Goal: Task Accomplishment & Management: Use online tool/utility

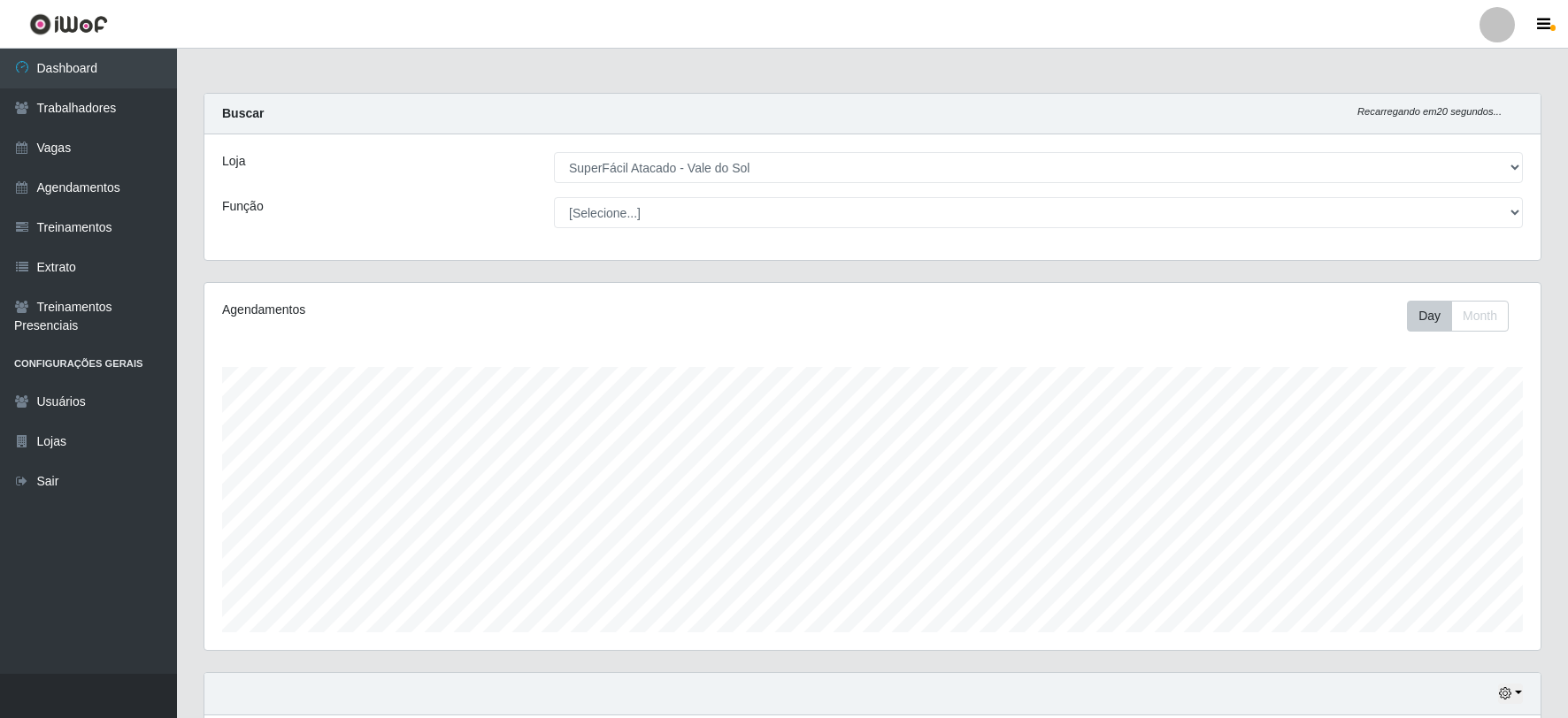
select select "502"
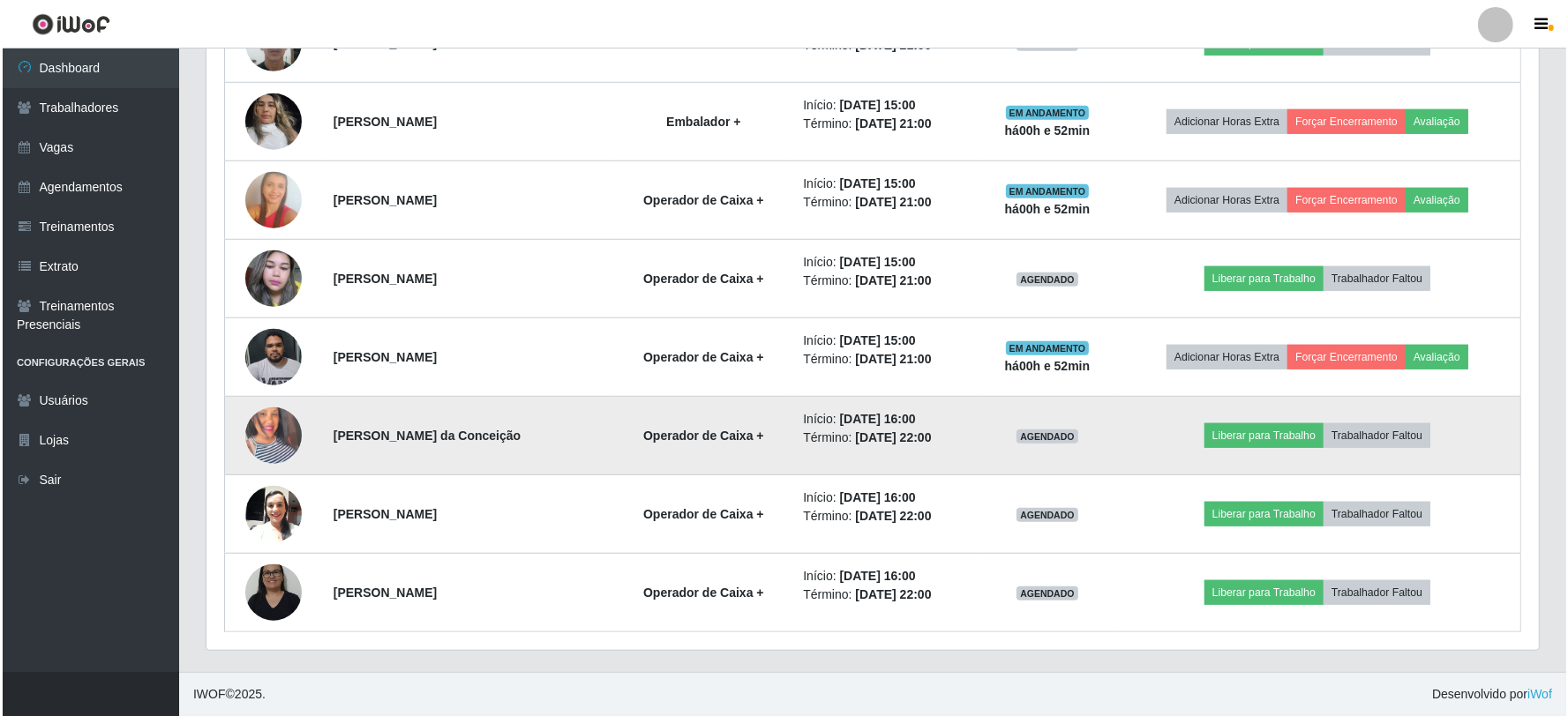
scroll to position [365, 1333]
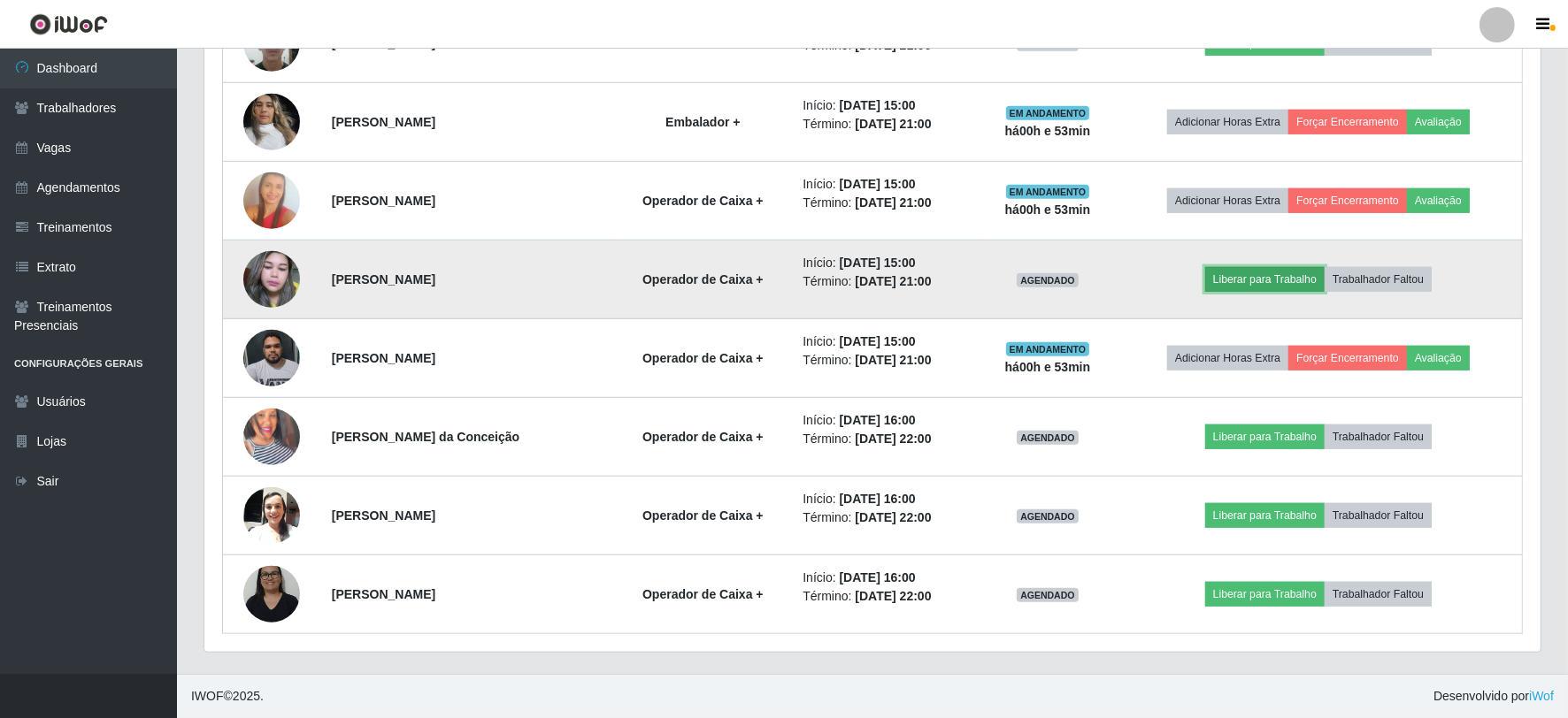
click at [1298, 280] on button "Liberar para Trabalho" at bounding box center [1265, 279] width 119 height 25
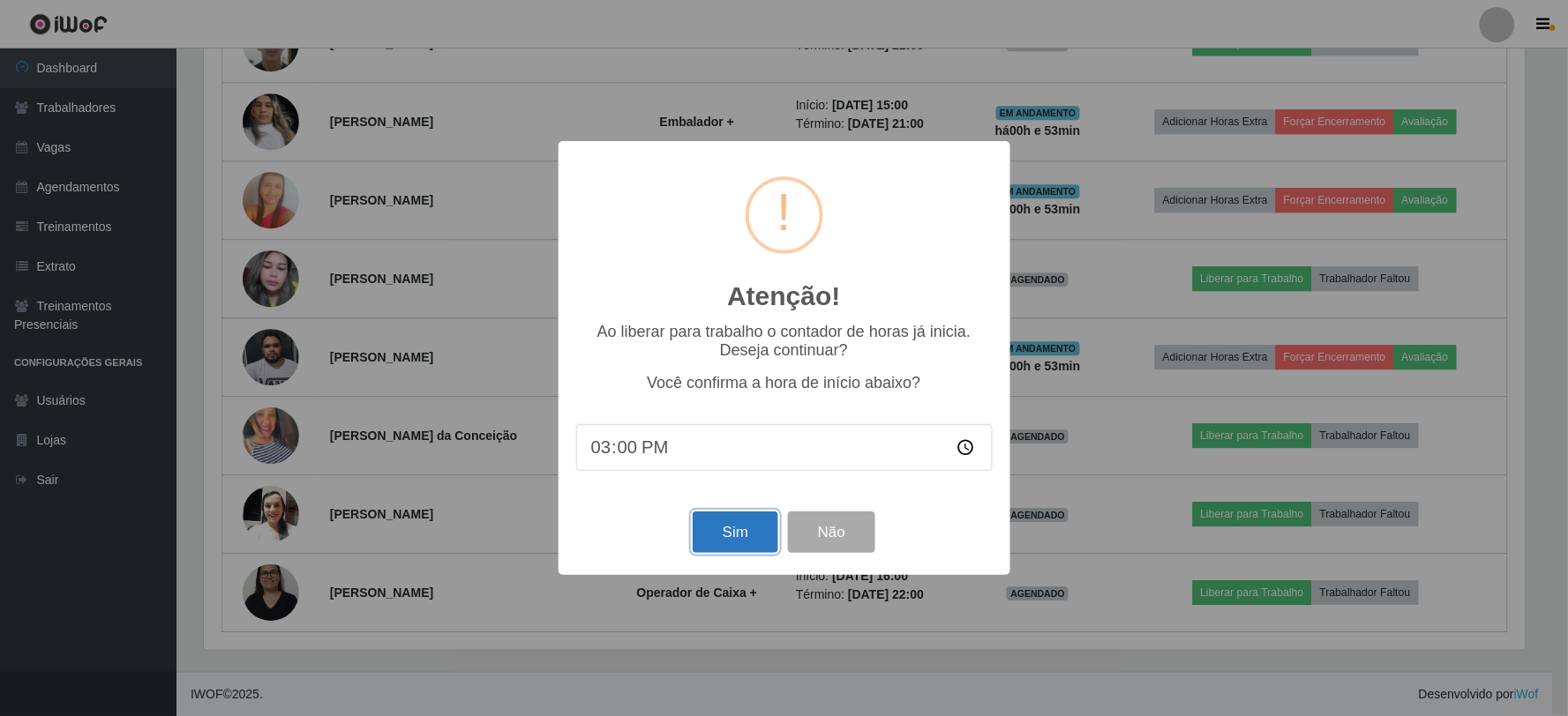
click at [739, 525] on button "Sim" at bounding box center [736, 532] width 85 height 42
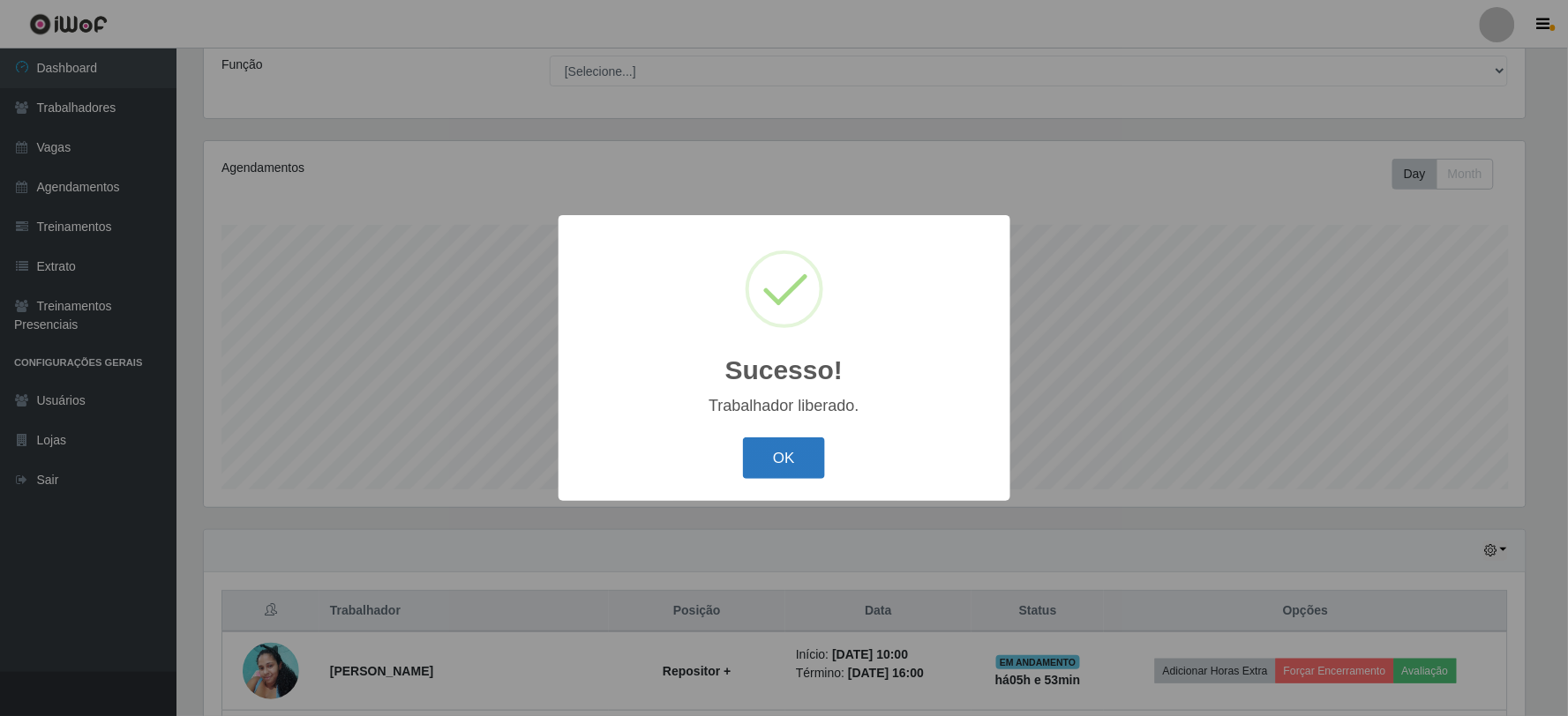
click at [763, 461] on button "OK" at bounding box center [784, 458] width 82 height 42
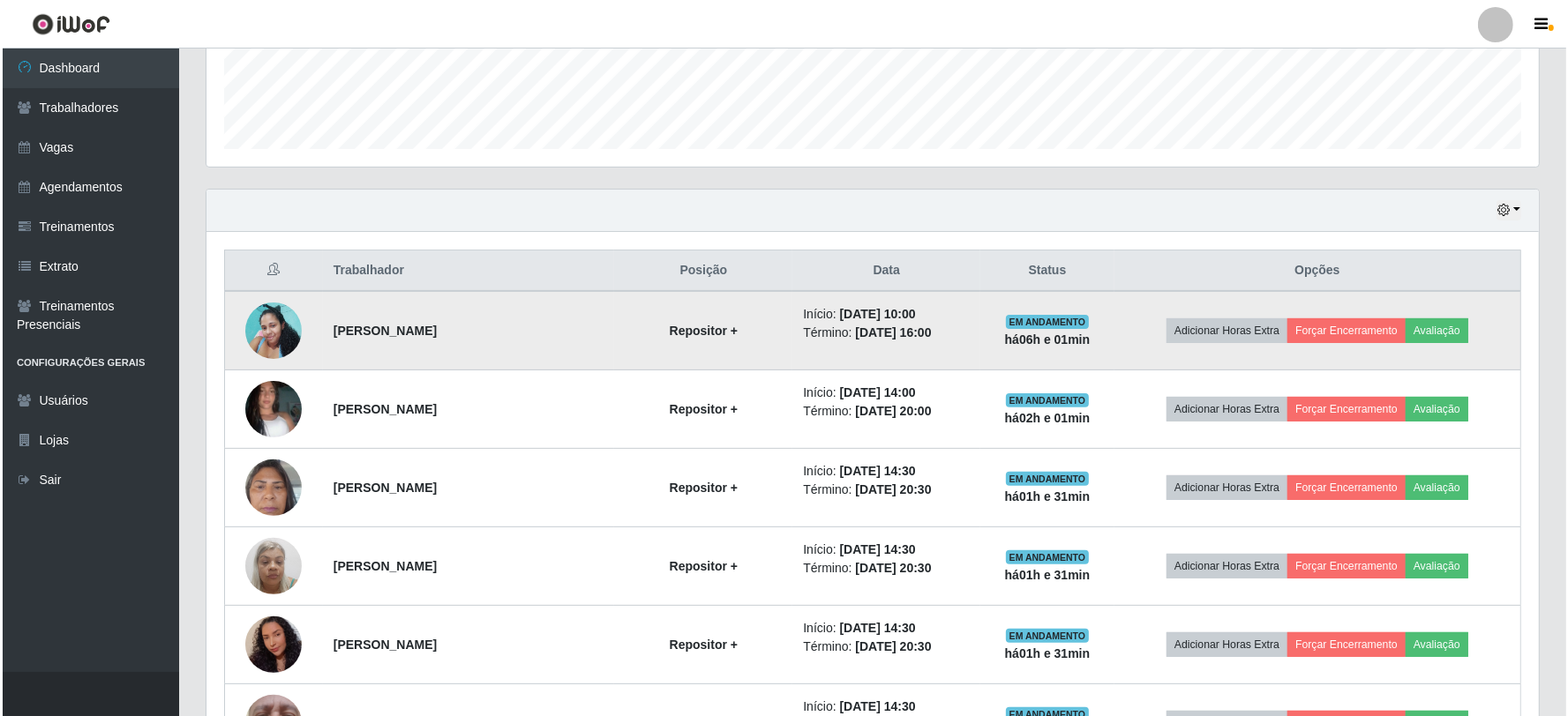
scroll to position [516, 0]
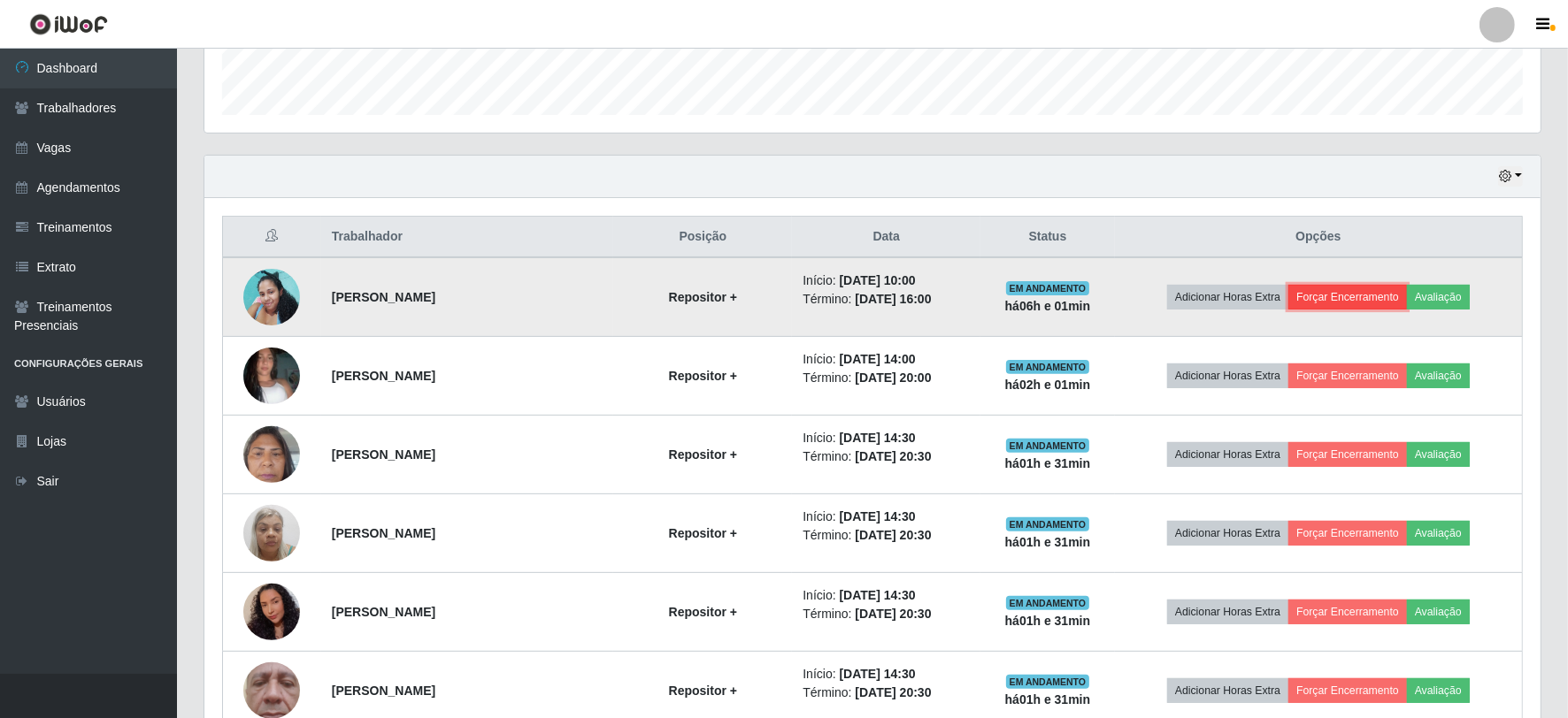
click at [1367, 297] on button "Forçar Encerramento" at bounding box center [1347, 297] width 118 height 25
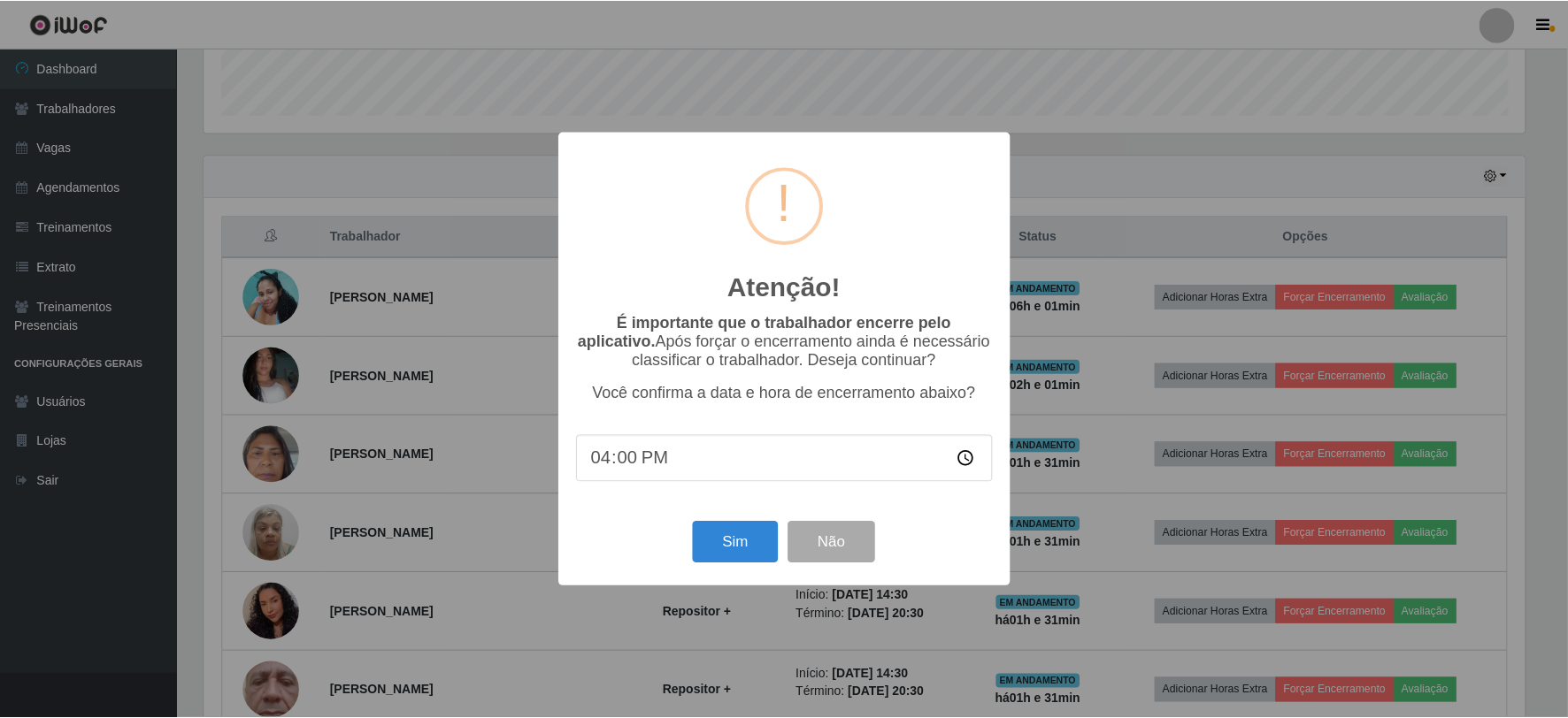
scroll to position [366, 1325]
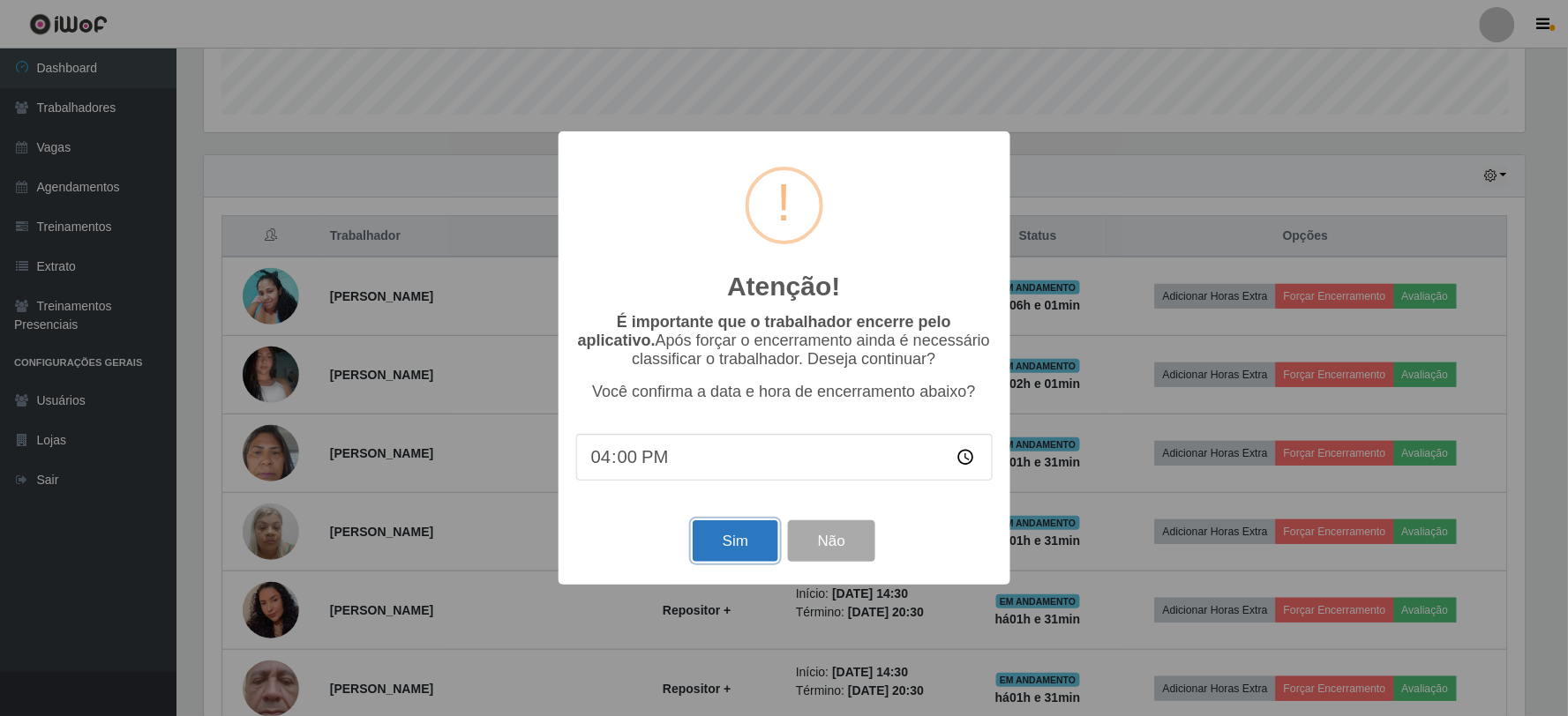
click at [719, 541] on button "Sim" at bounding box center [736, 541] width 85 height 42
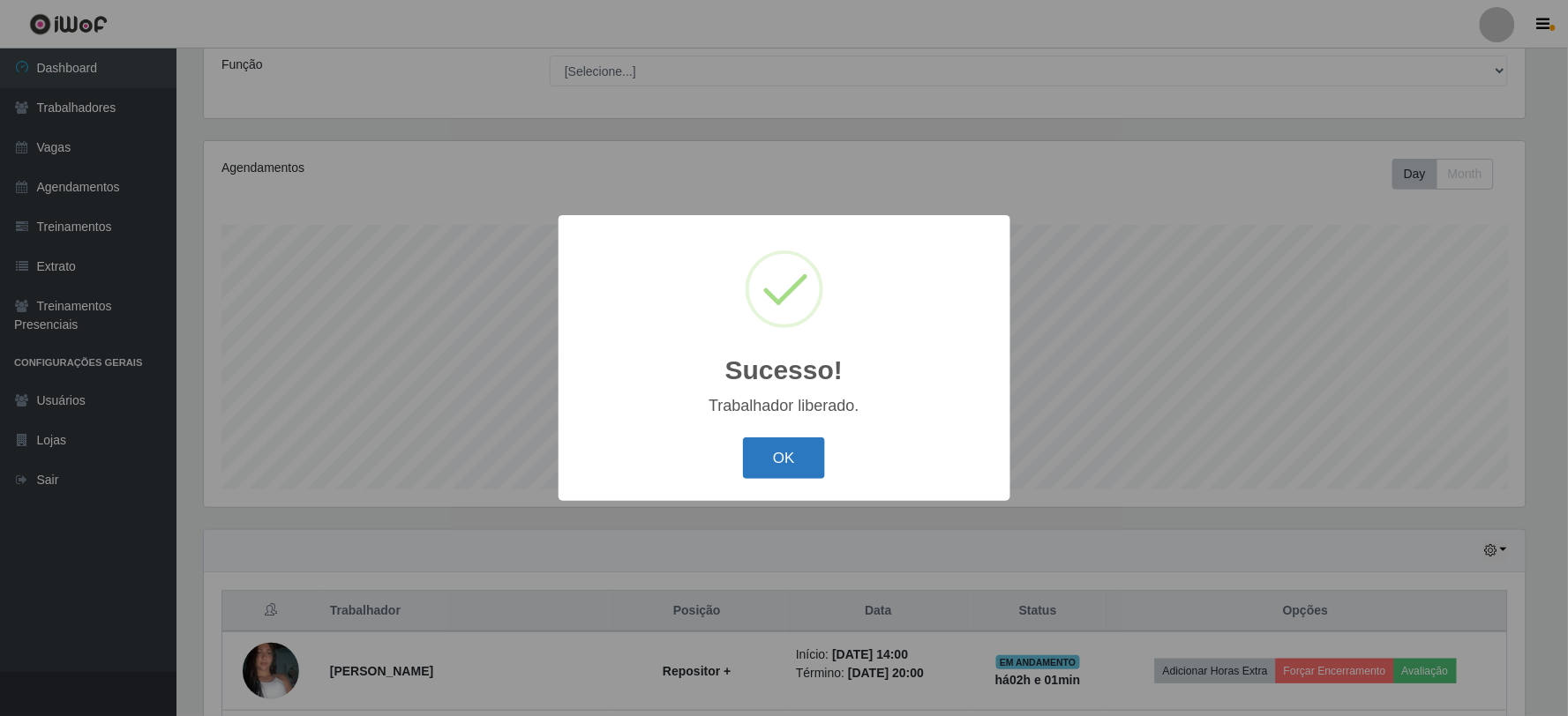
click at [778, 450] on button "OK" at bounding box center [784, 458] width 82 height 42
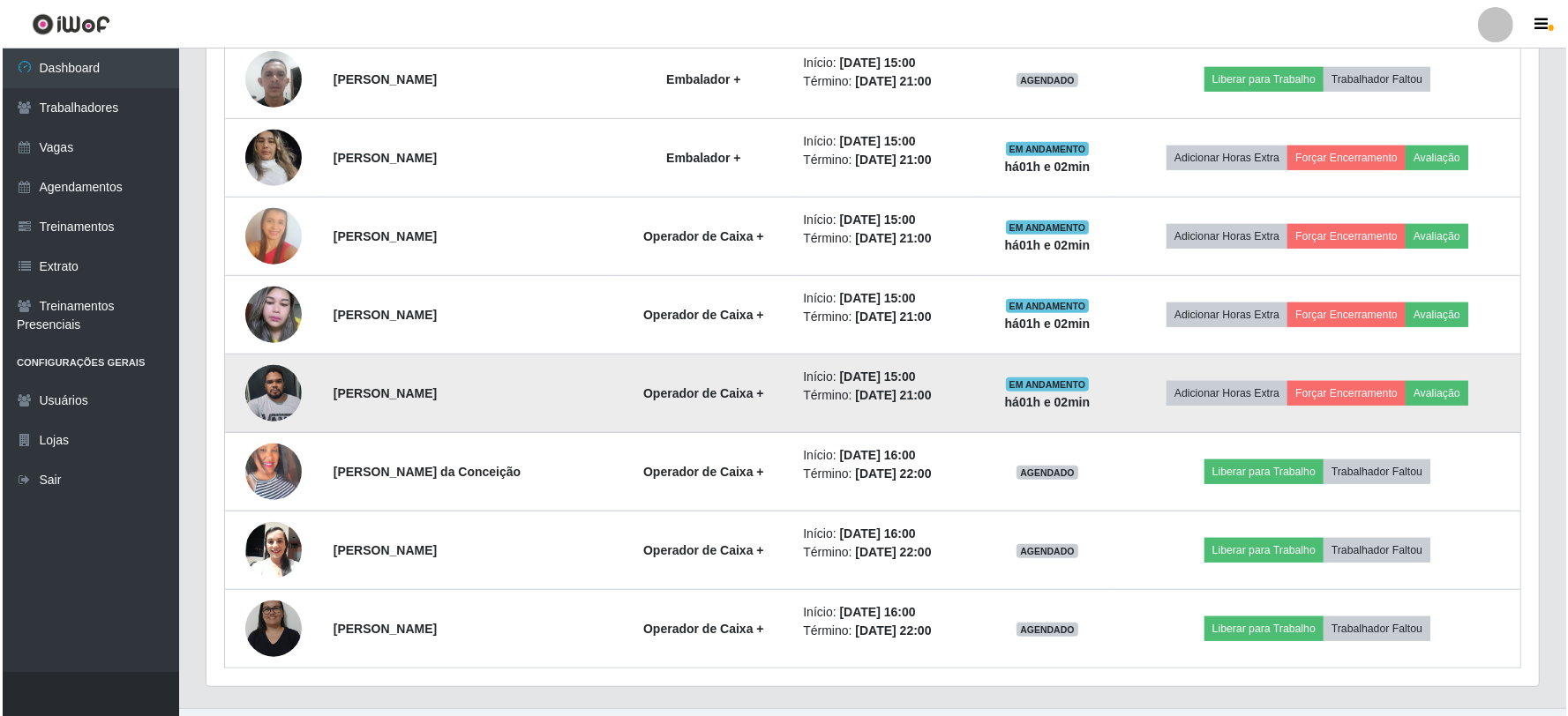
scroll to position [1317, 0]
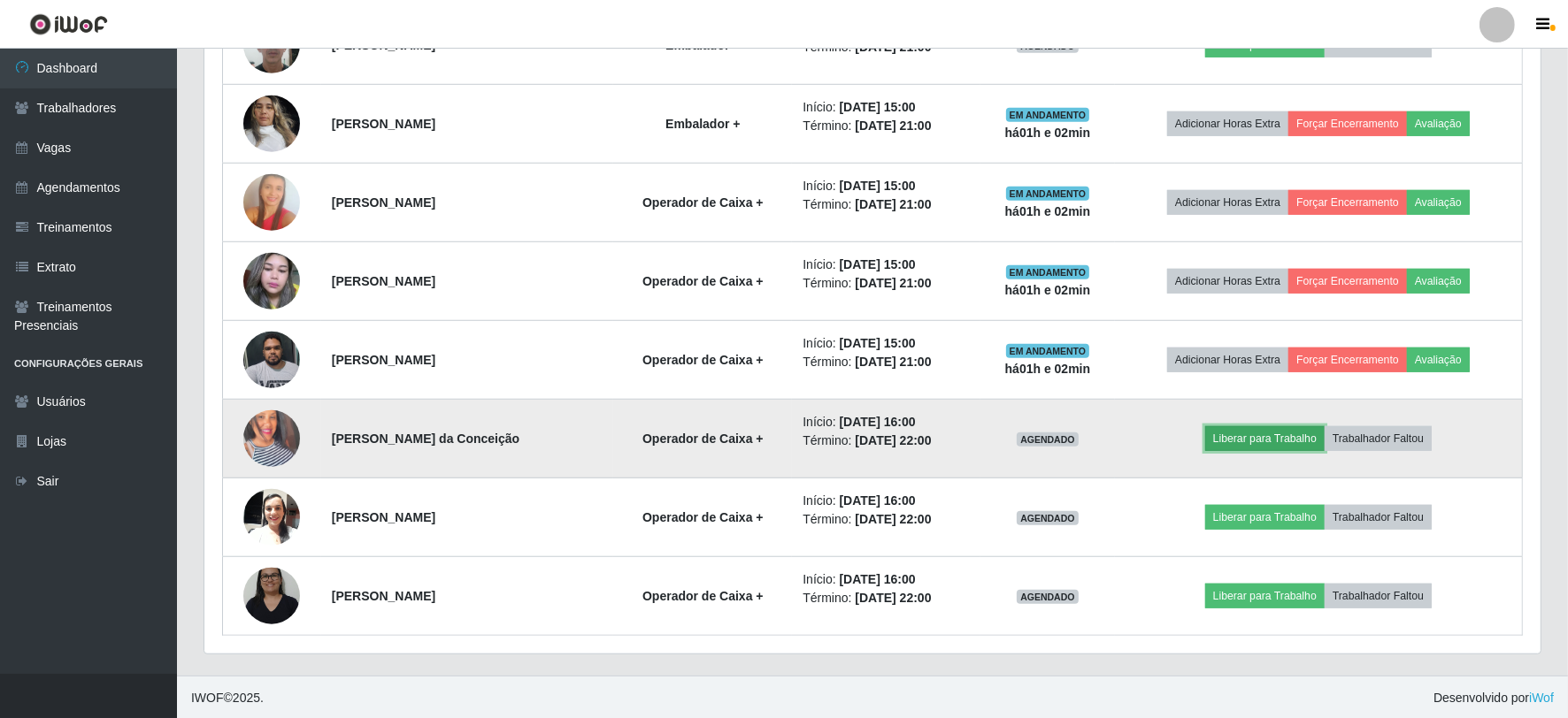
click at [1293, 440] on button "Liberar para Trabalho" at bounding box center [1265, 439] width 119 height 25
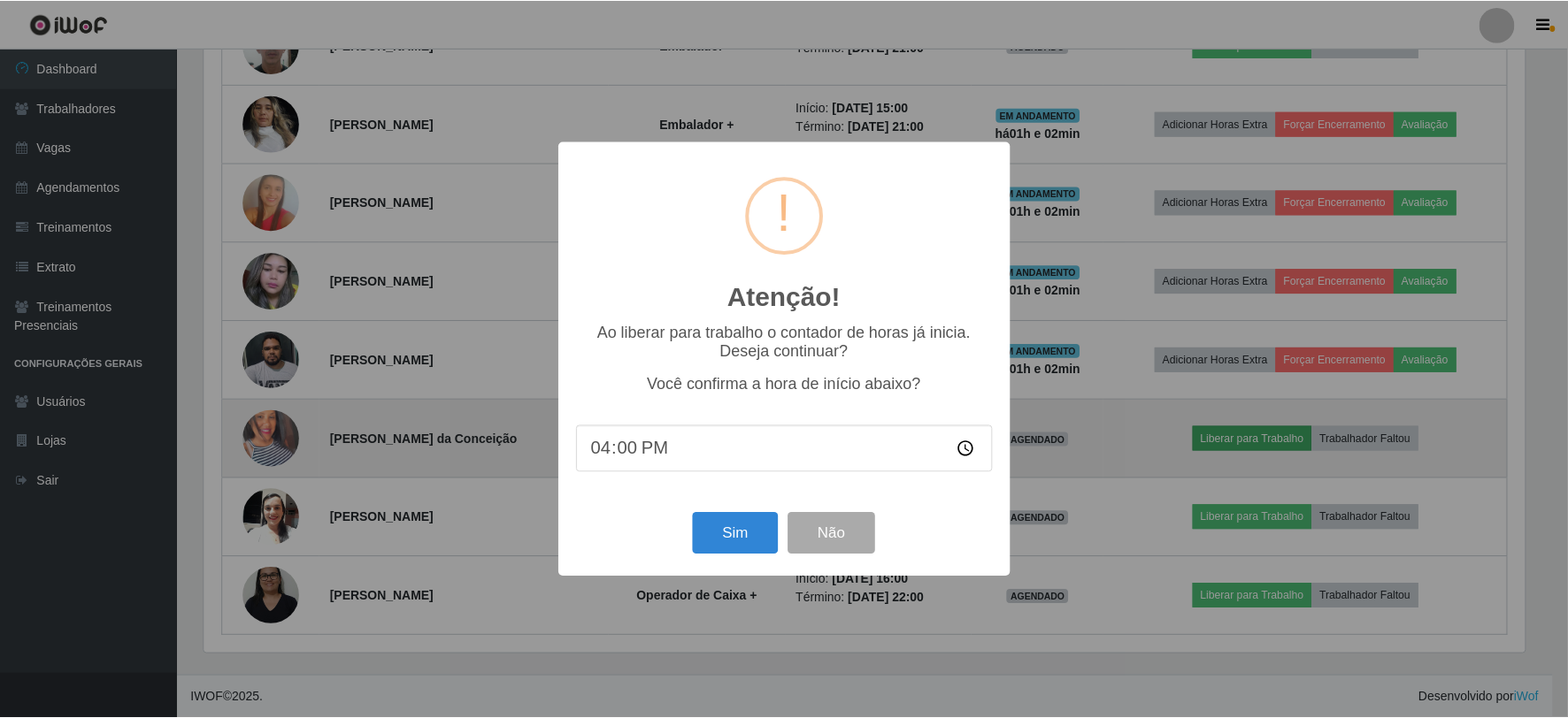
scroll to position [366, 1325]
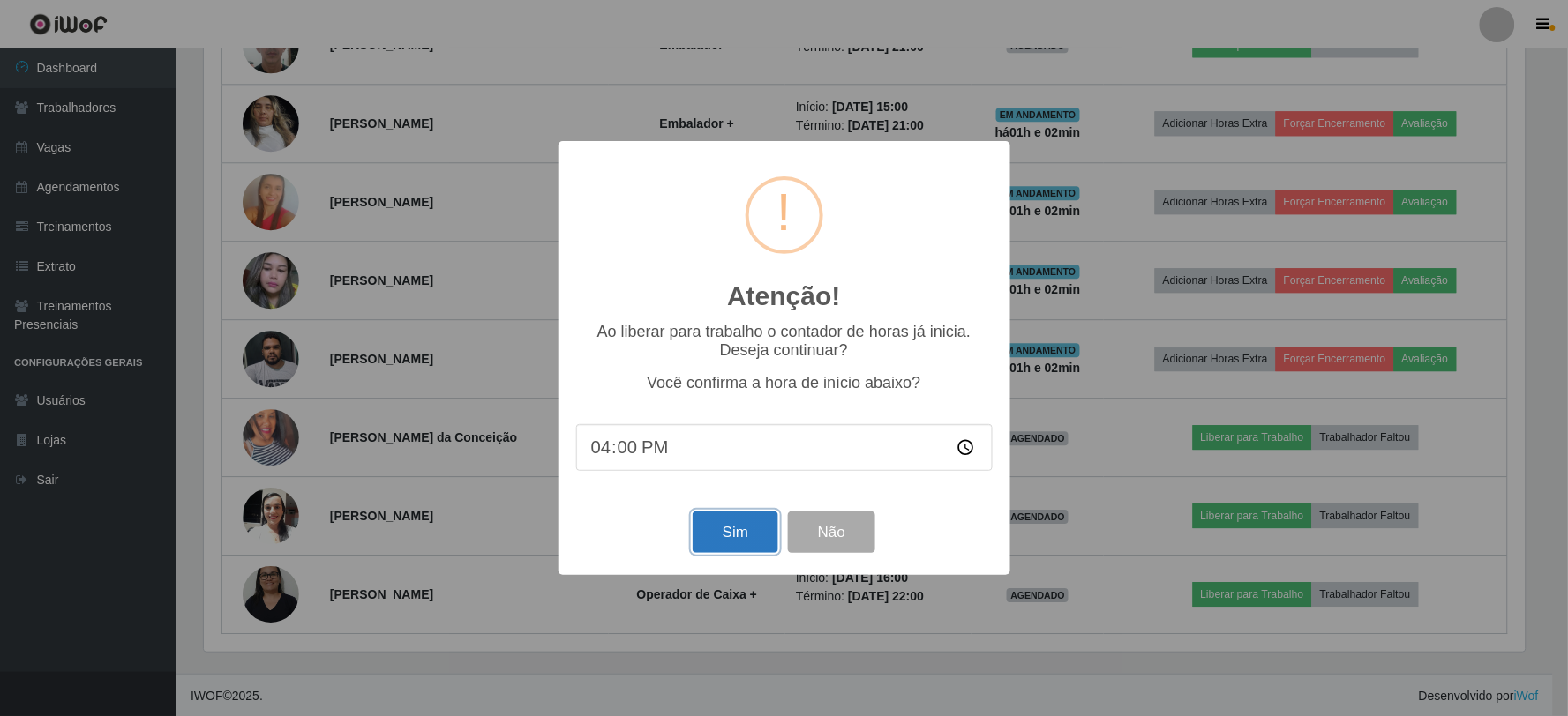
click at [762, 539] on button "Sim" at bounding box center [736, 532] width 85 height 42
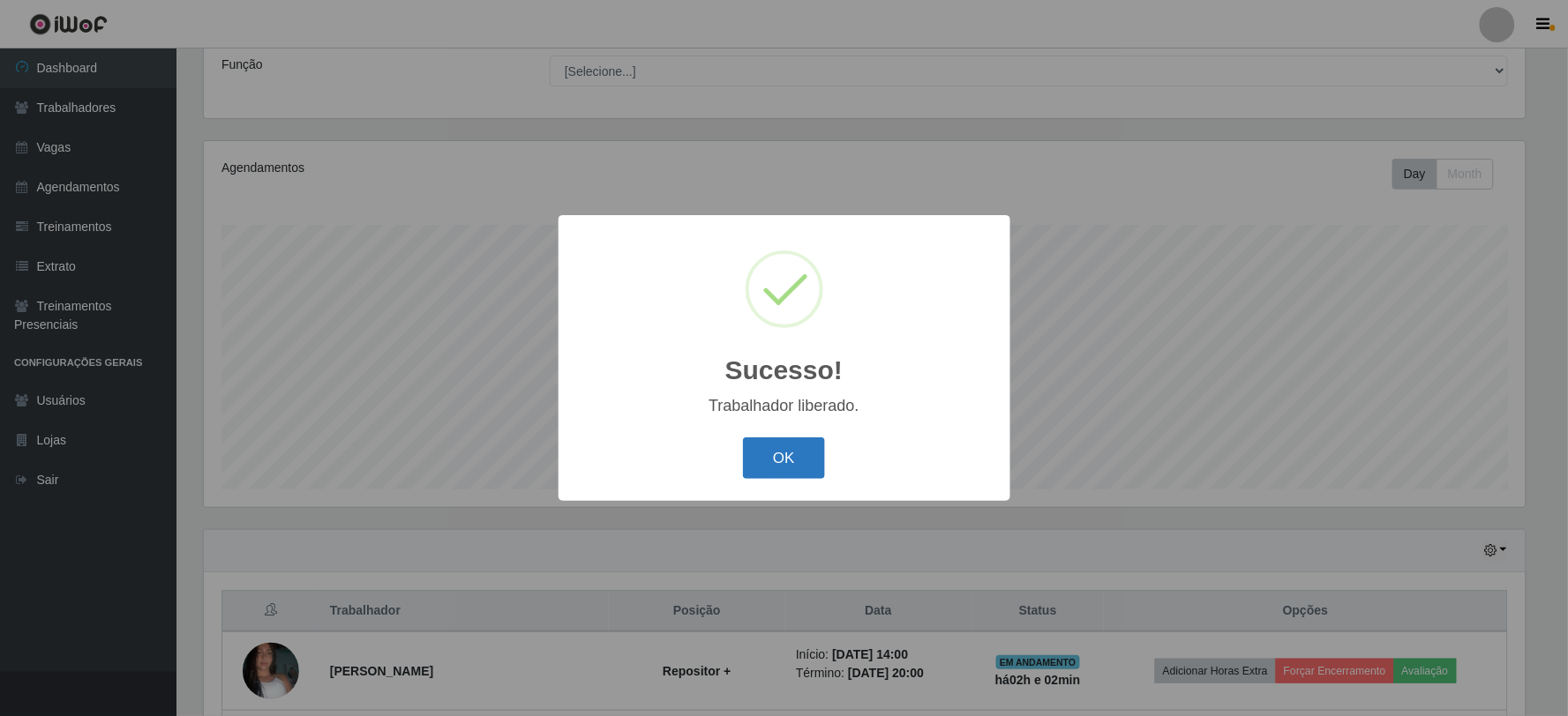
click at [760, 445] on button "OK" at bounding box center [784, 458] width 82 height 42
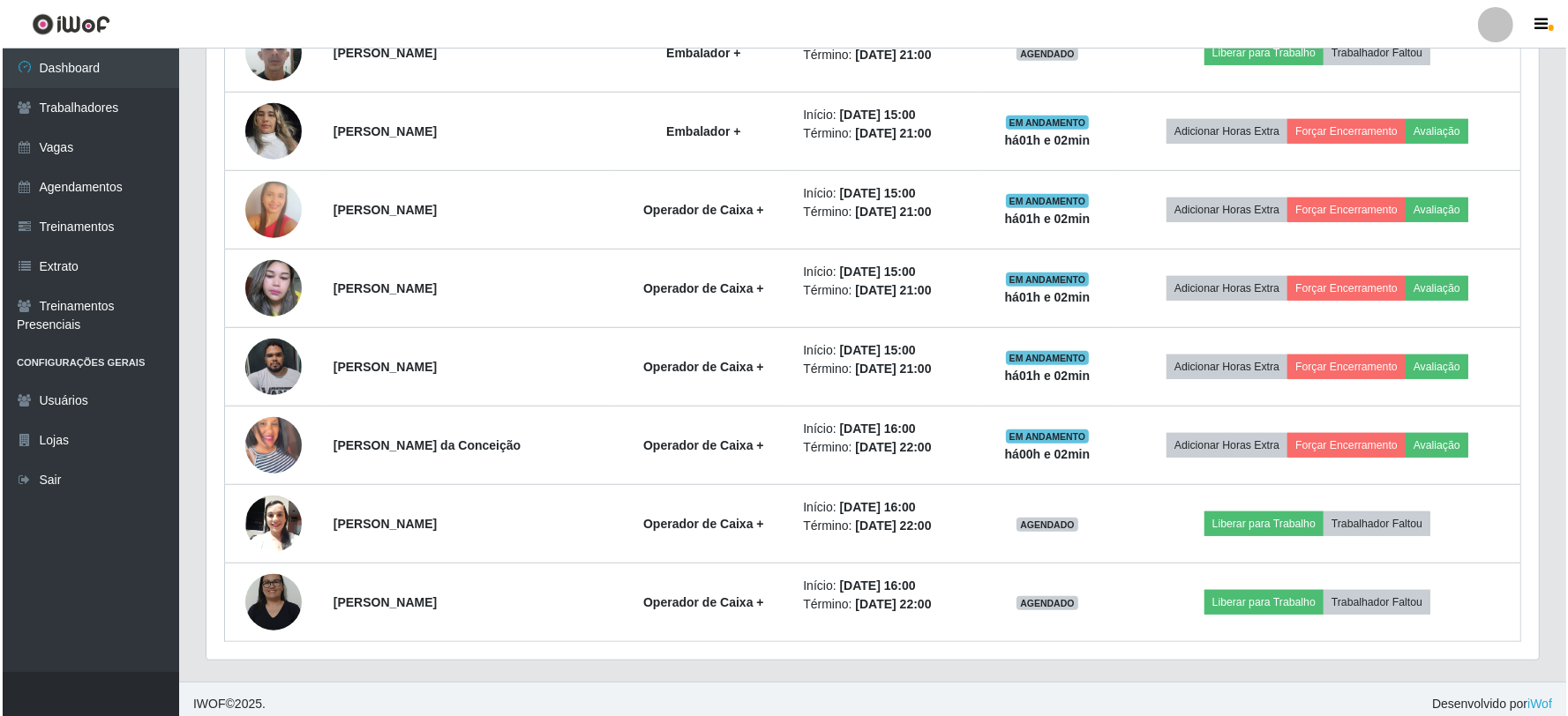
scroll to position [1320, 0]
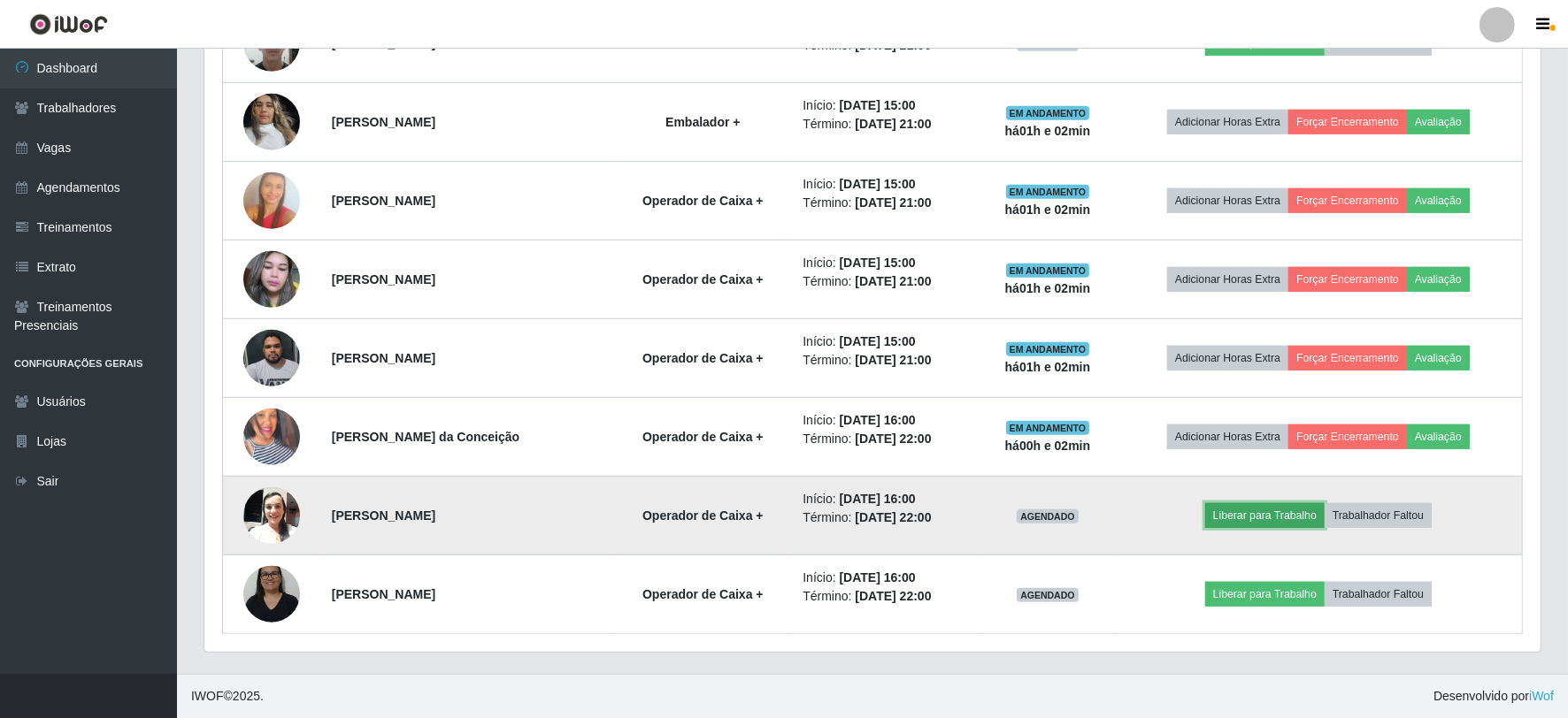
click at [1270, 516] on button "Liberar para Trabalho" at bounding box center [1265, 516] width 119 height 25
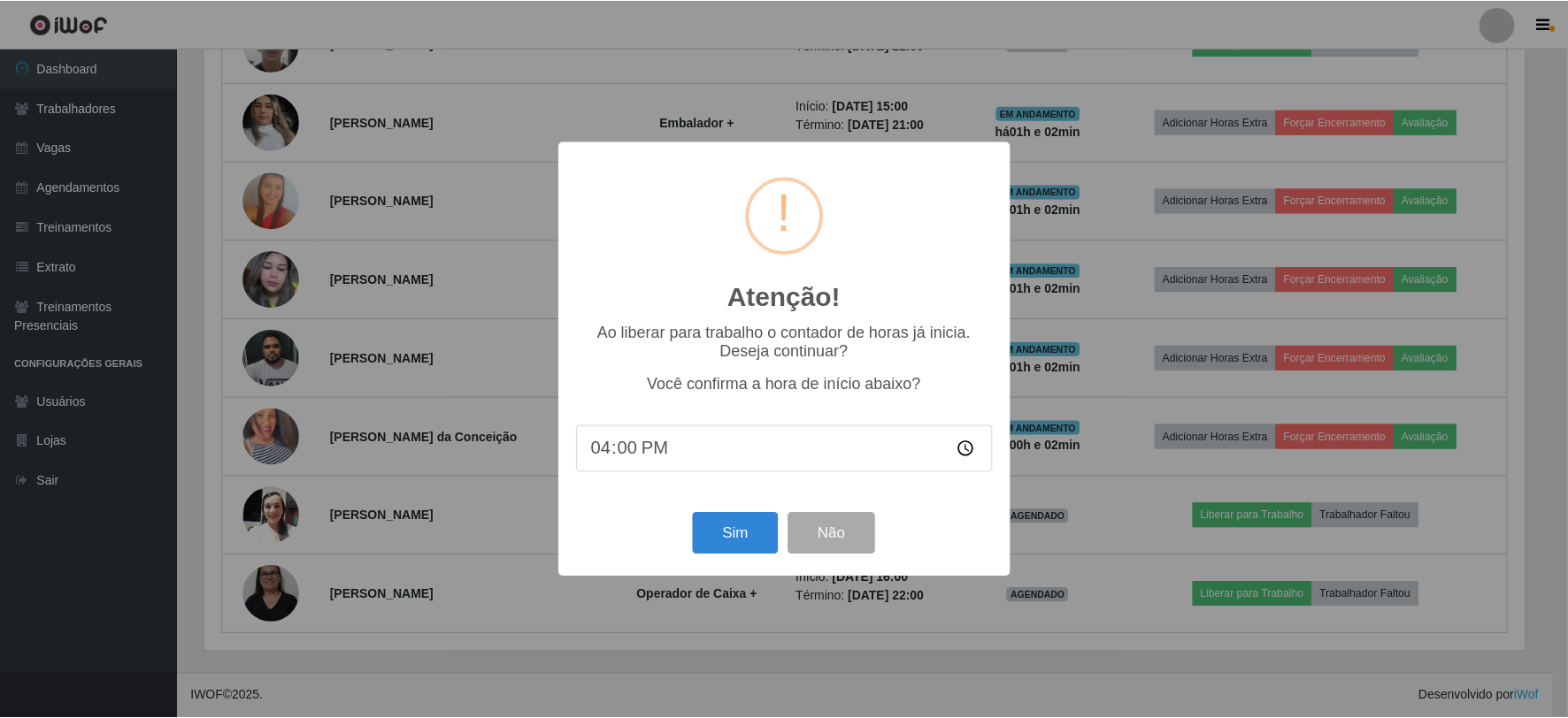
scroll to position [366, 1325]
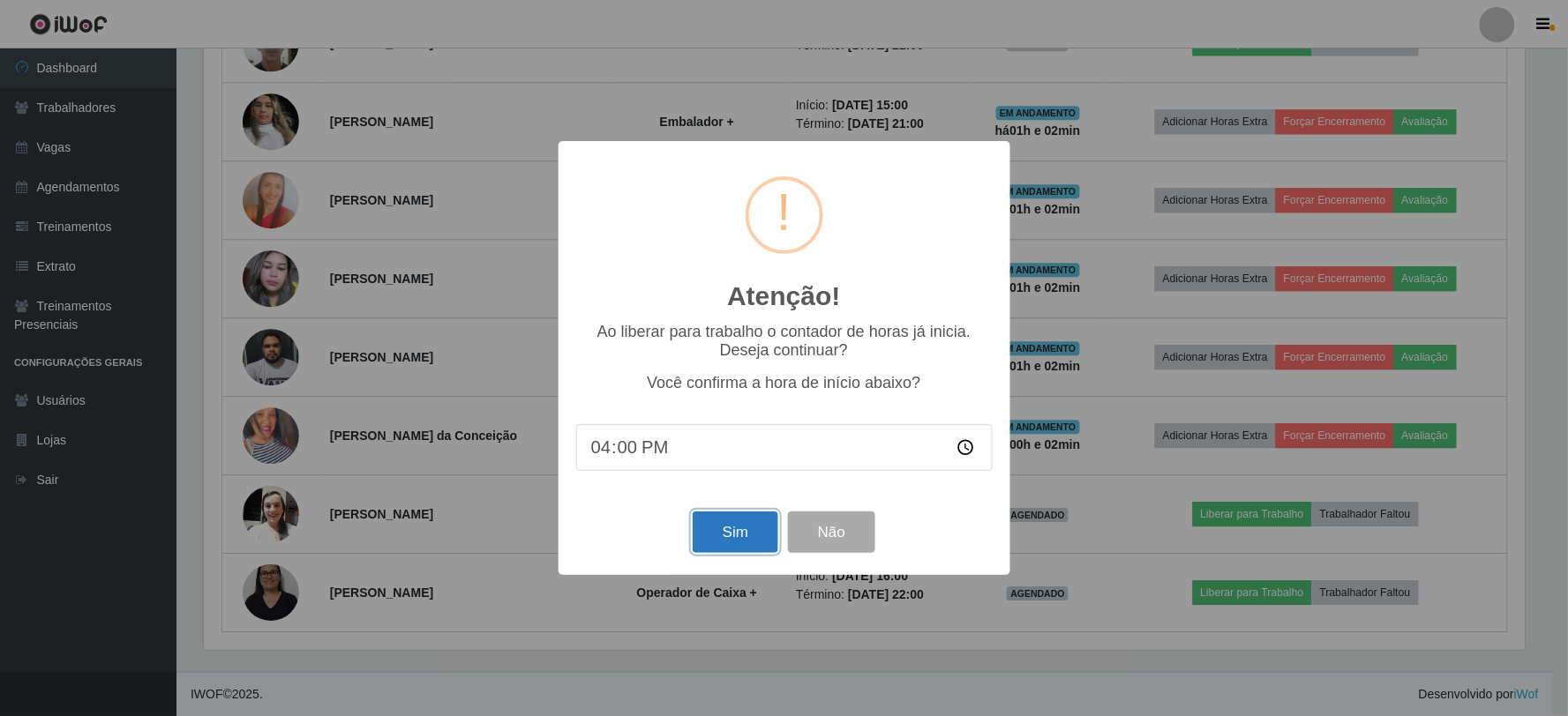
click at [724, 533] on button "Sim" at bounding box center [736, 532] width 85 height 42
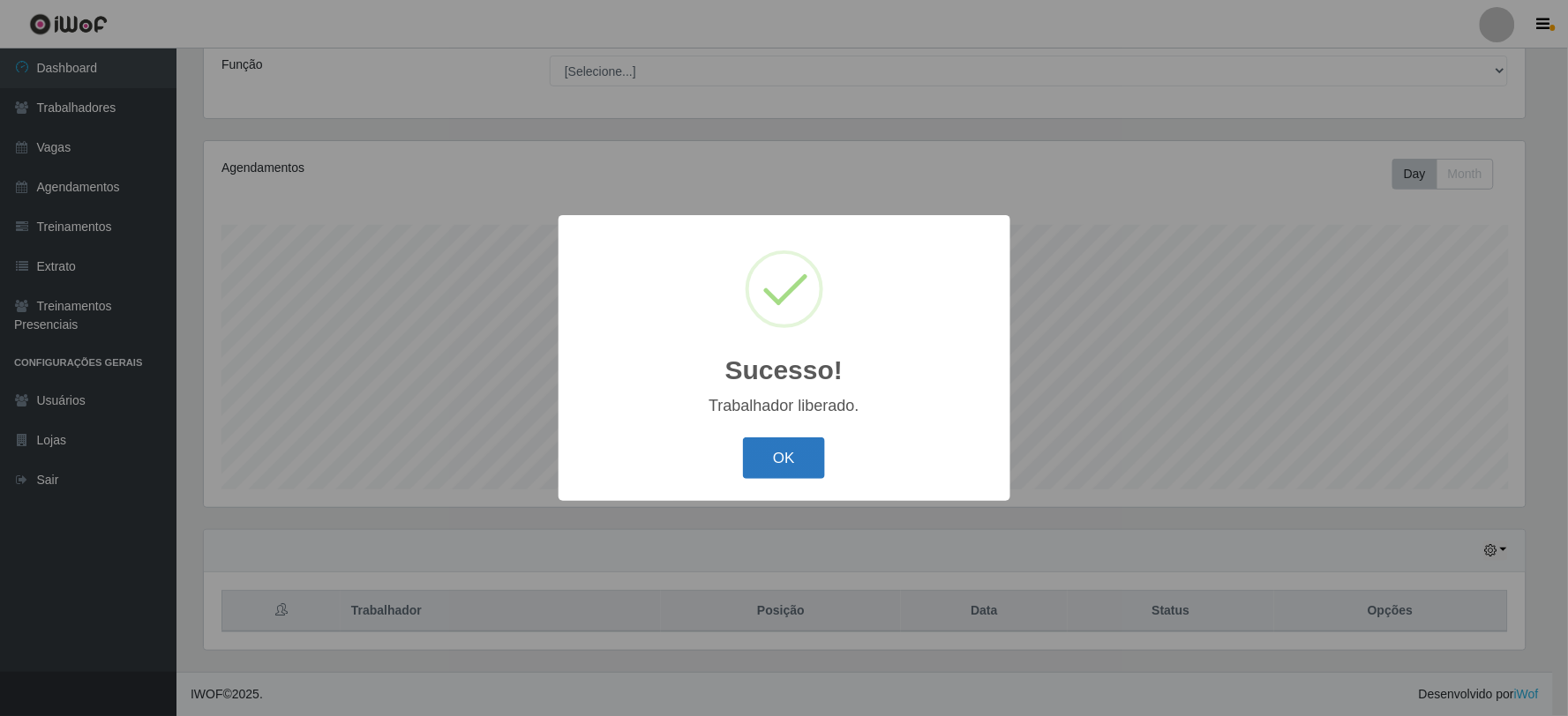
click at [802, 452] on button "OK" at bounding box center [784, 458] width 82 height 42
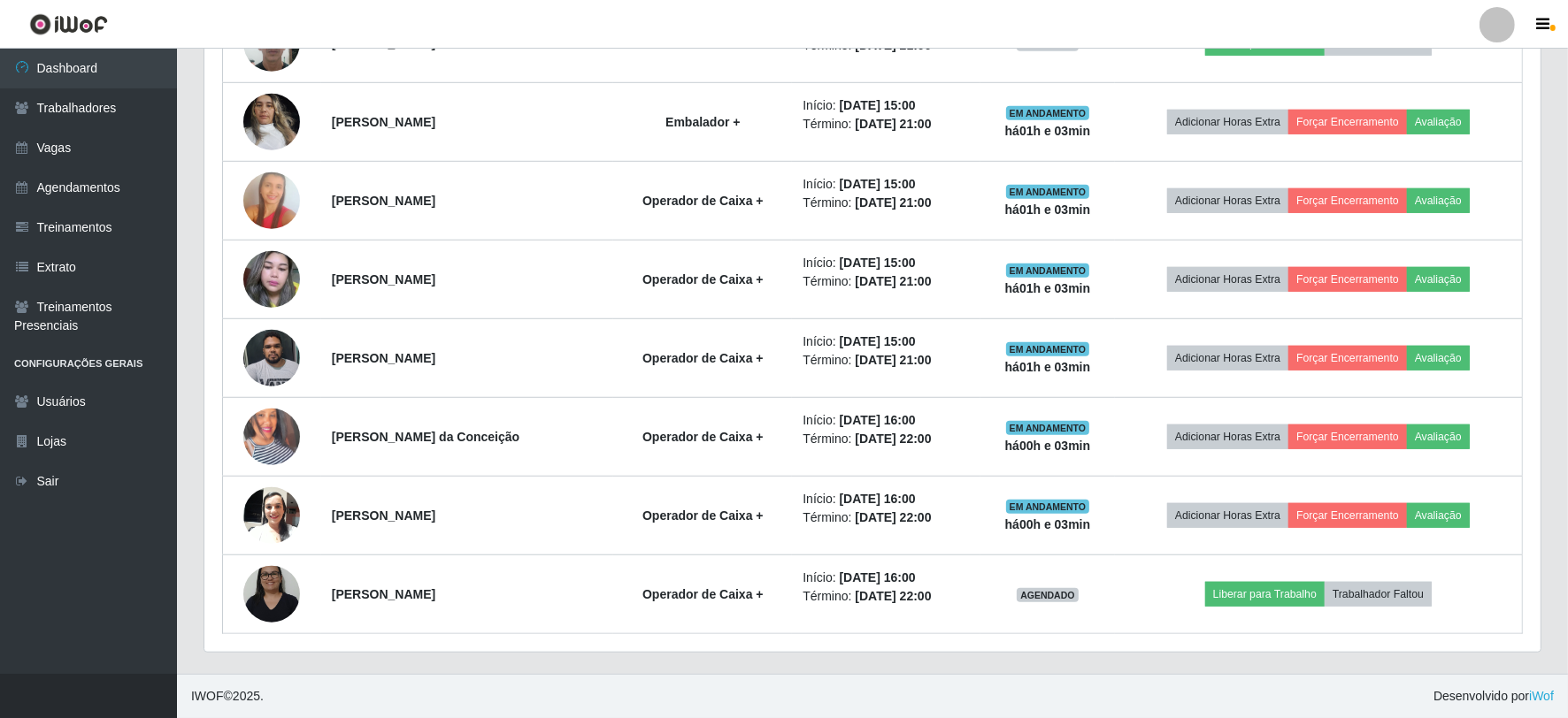
scroll to position [1323, 0]
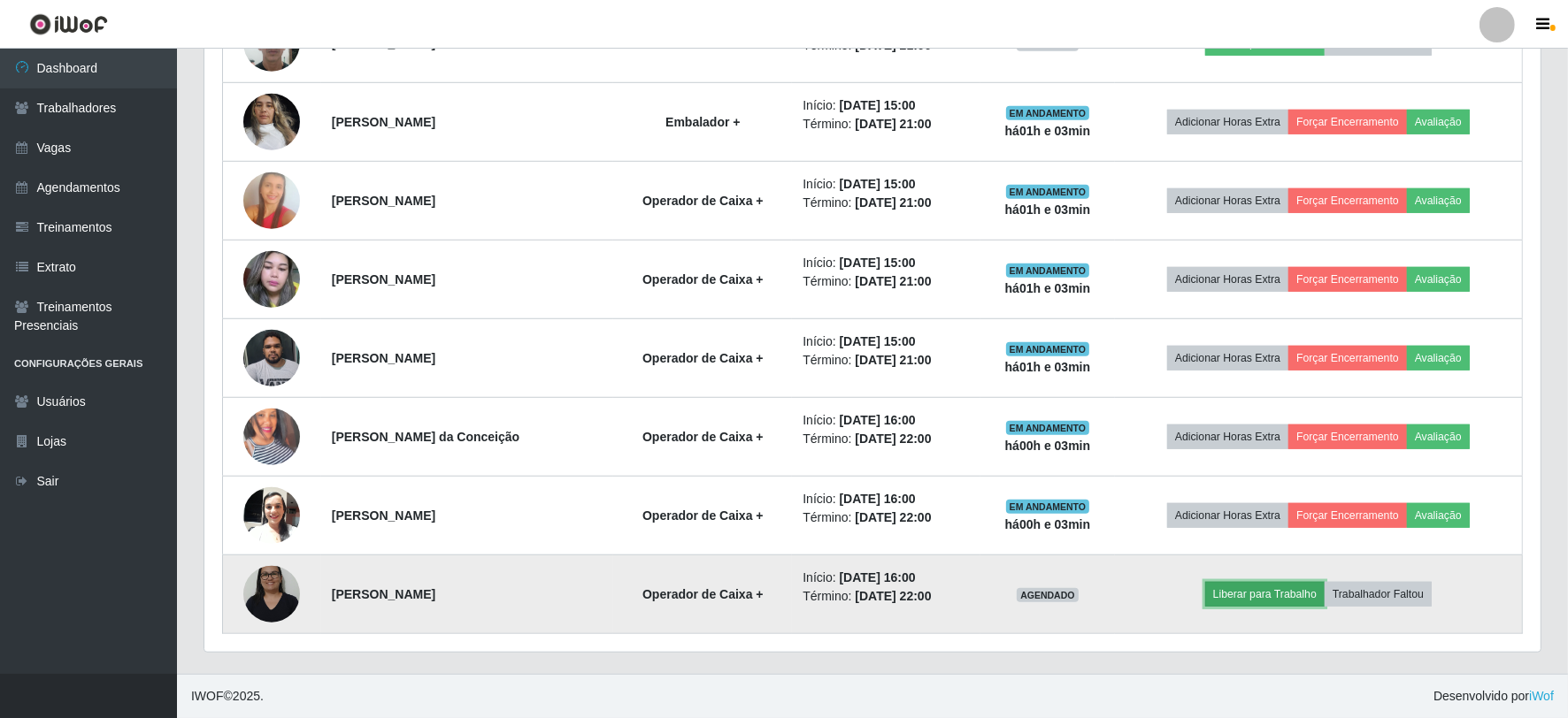
click at [1284, 604] on button "Liberar para Trabalho" at bounding box center [1265, 594] width 119 height 25
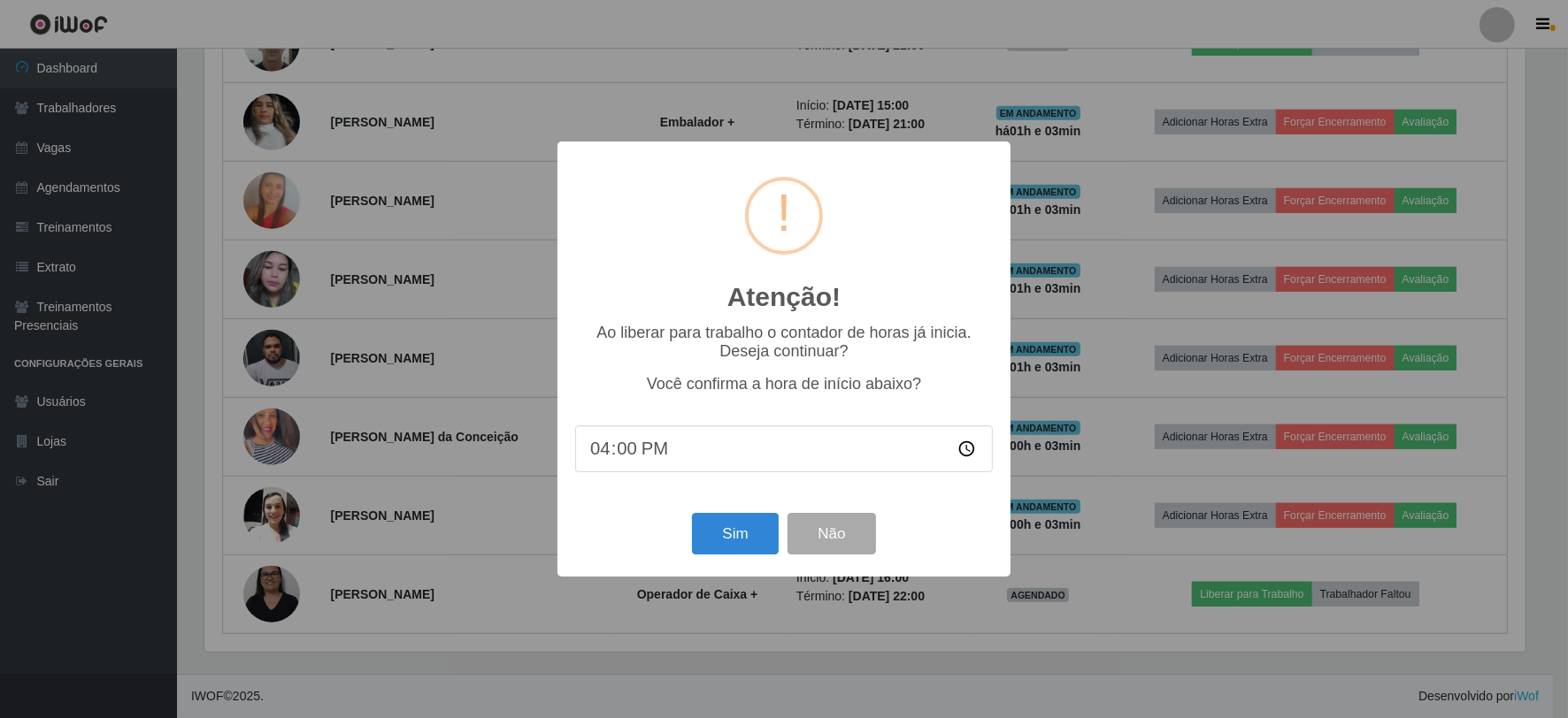
scroll to position [366, 1325]
click at [743, 540] on button "Sim" at bounding box center [738, 534] width 86 height 42
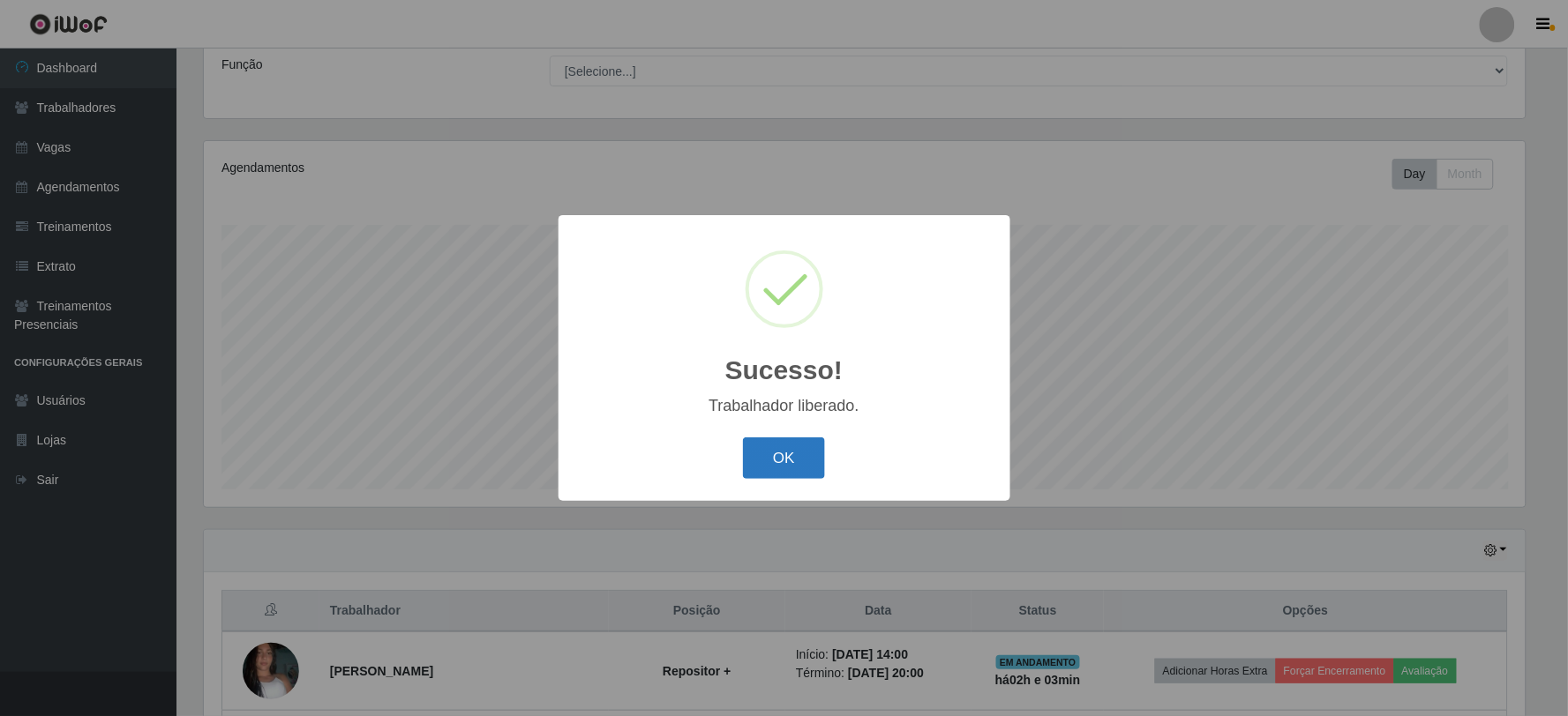
click at [799, 454] on button "OK" at bounding box center [784, 458] width 82 height 42
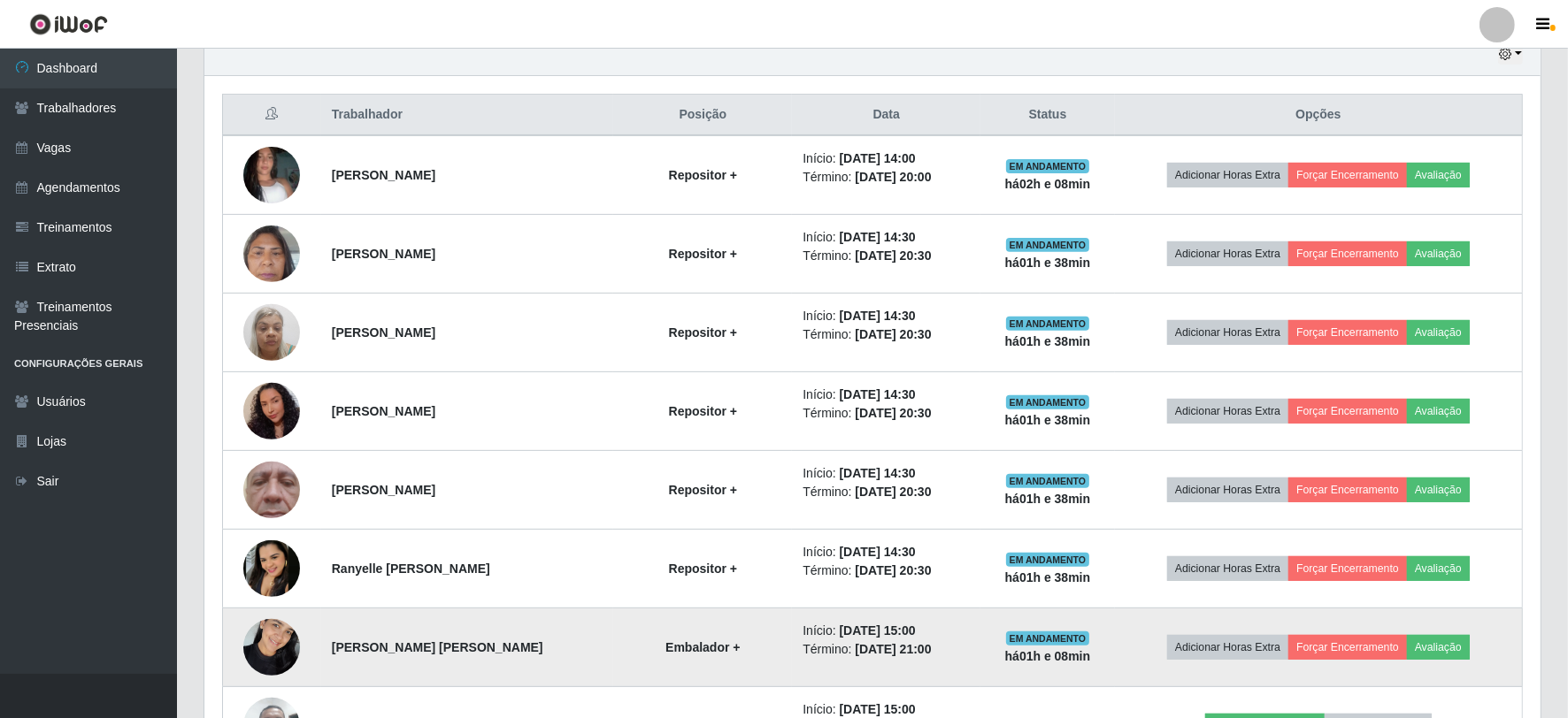
scroll to position [885, 0]
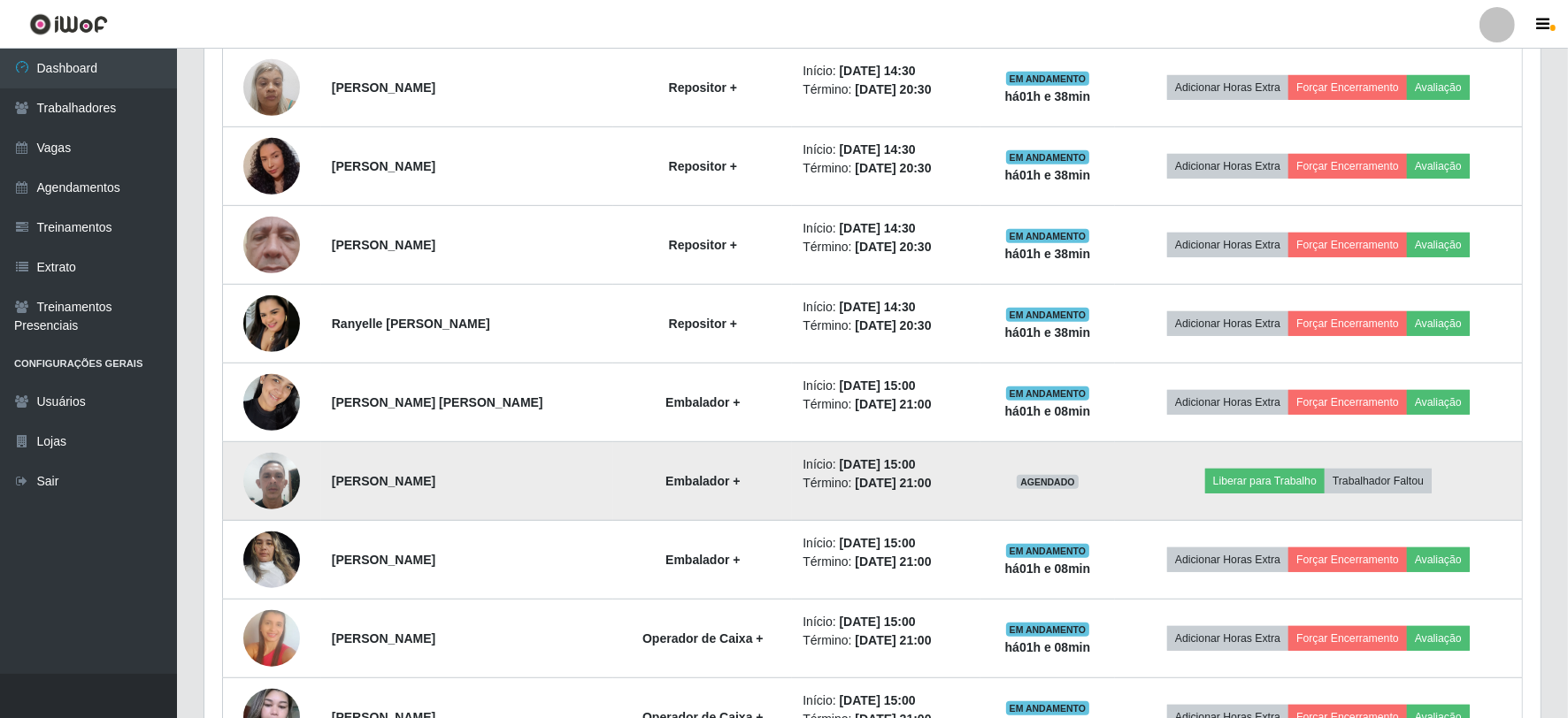
click at [275, 487] on img at bounding box center [271, 481] width 57 height 75
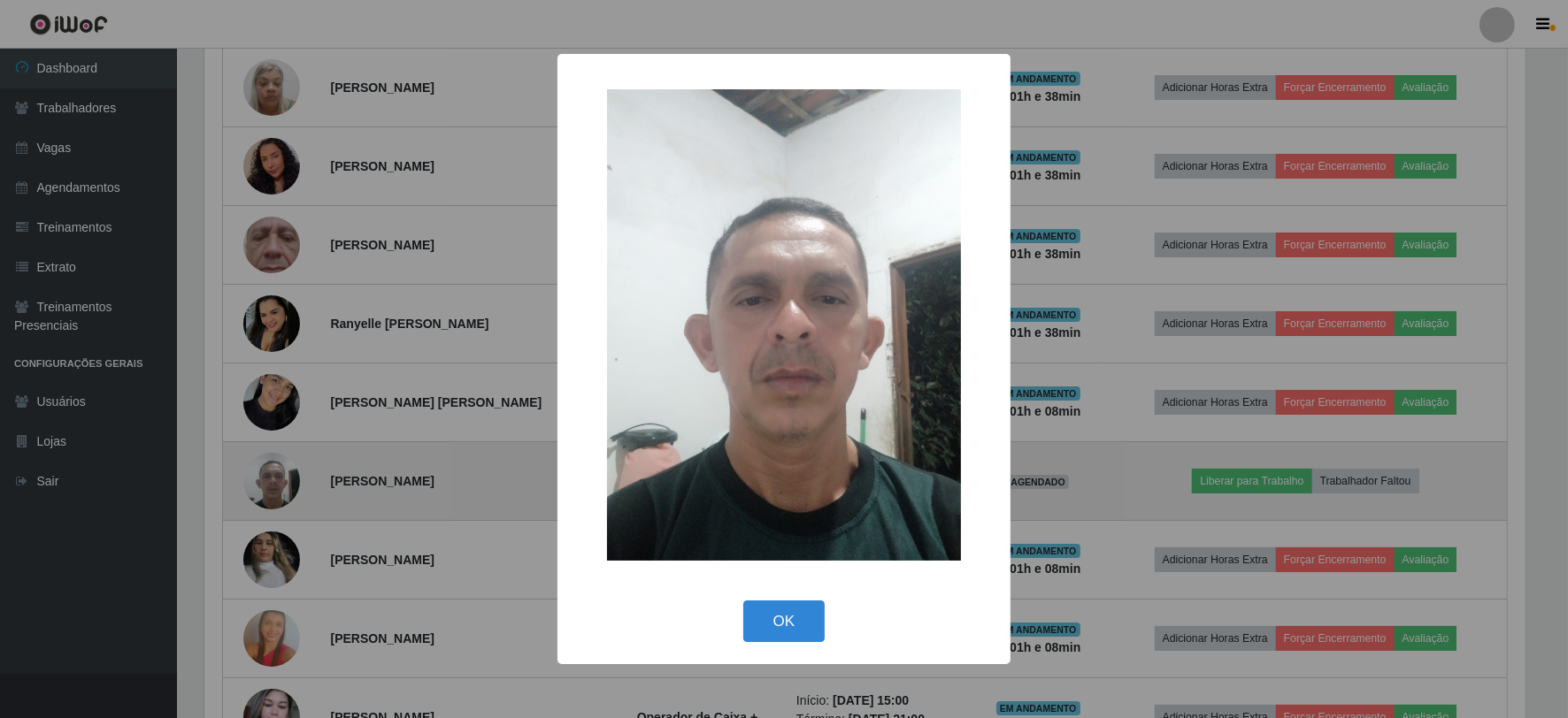
scroll to position [366, 1325]
click at [275, 487] on div "× OK Cancel" at bounding box center [786, 359] width 1573 height 718
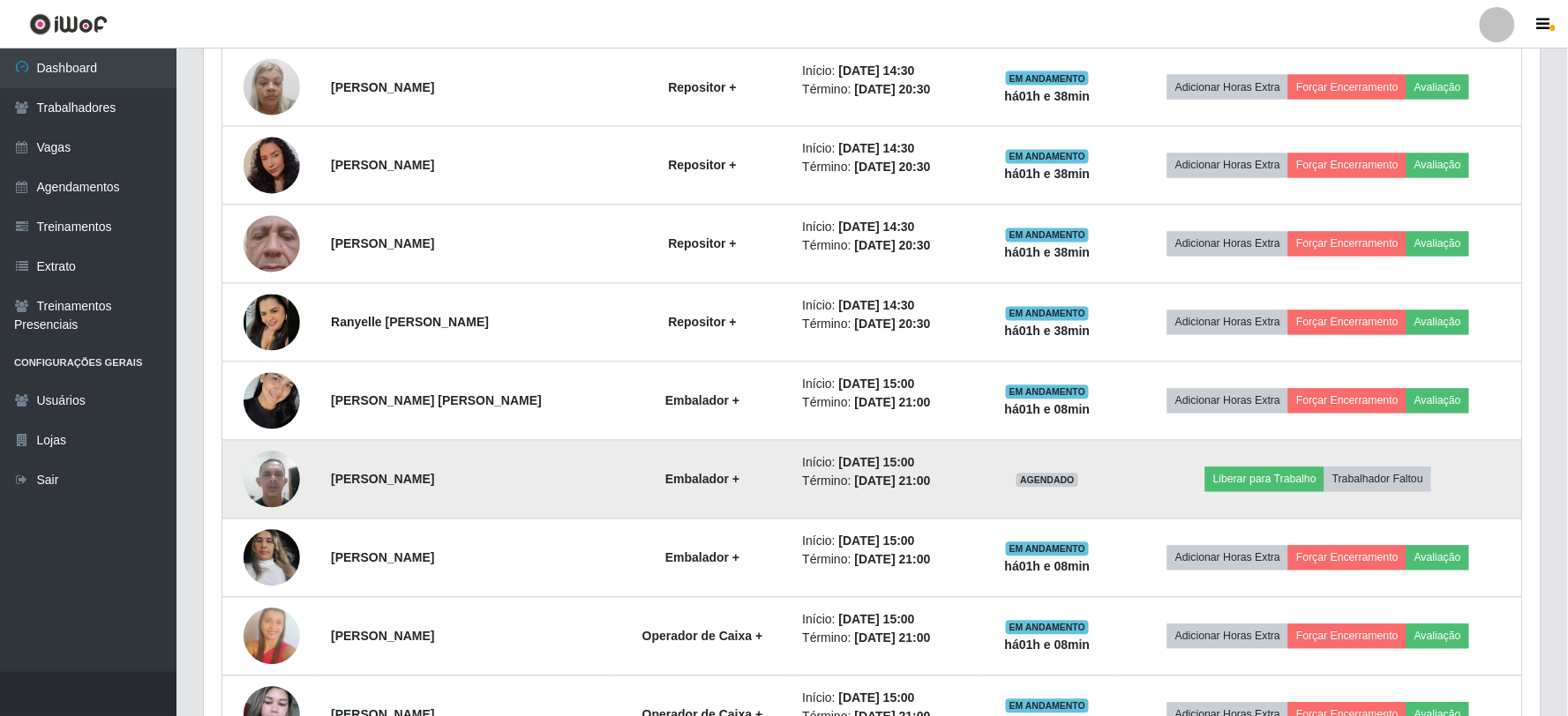
scroll to position [365, 1333]
click at [1400, 483] on button "Trabalhador Faltou" at bounding box center [1374, 480] width 107 height 25
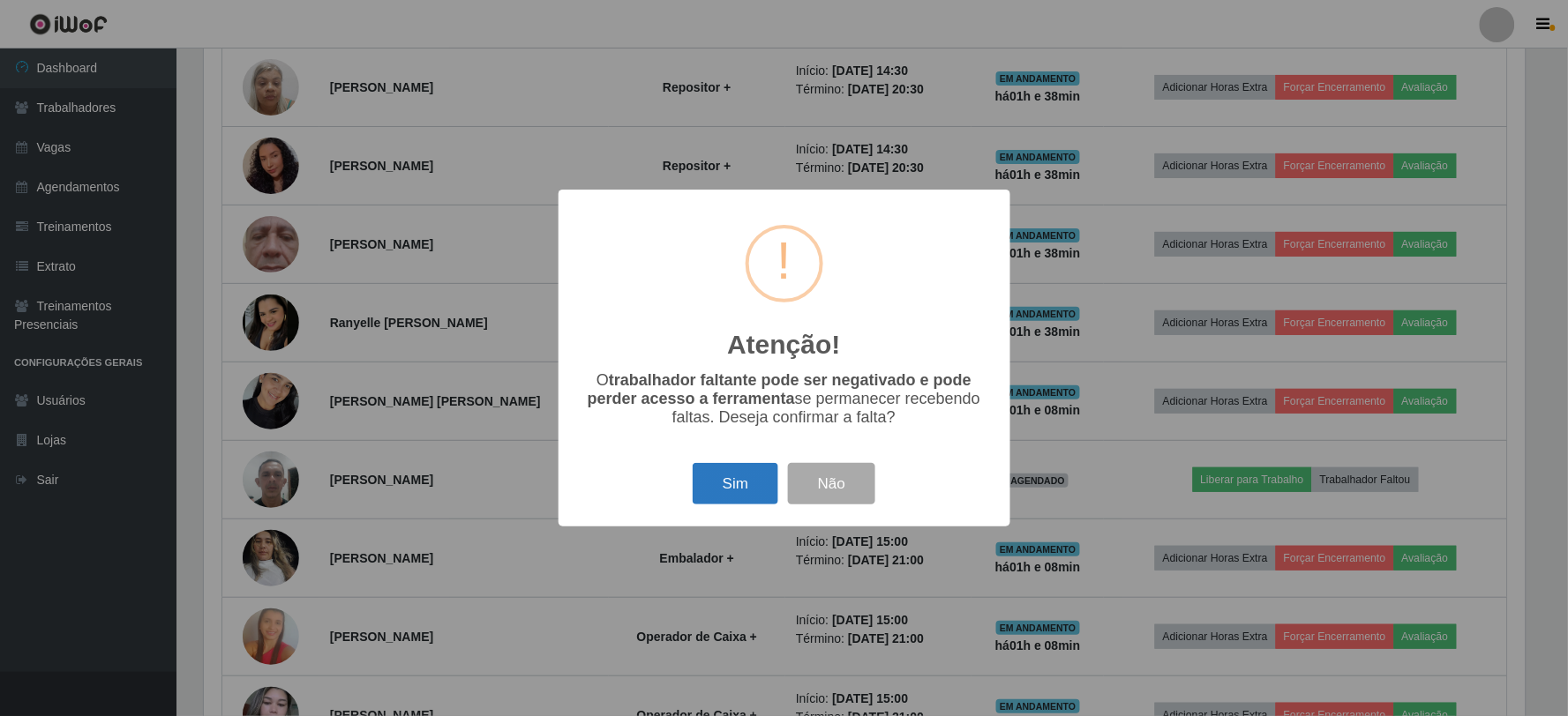
click at [762, 470] on button "Sim" at bounding box center [736, 484] width 85 height 42
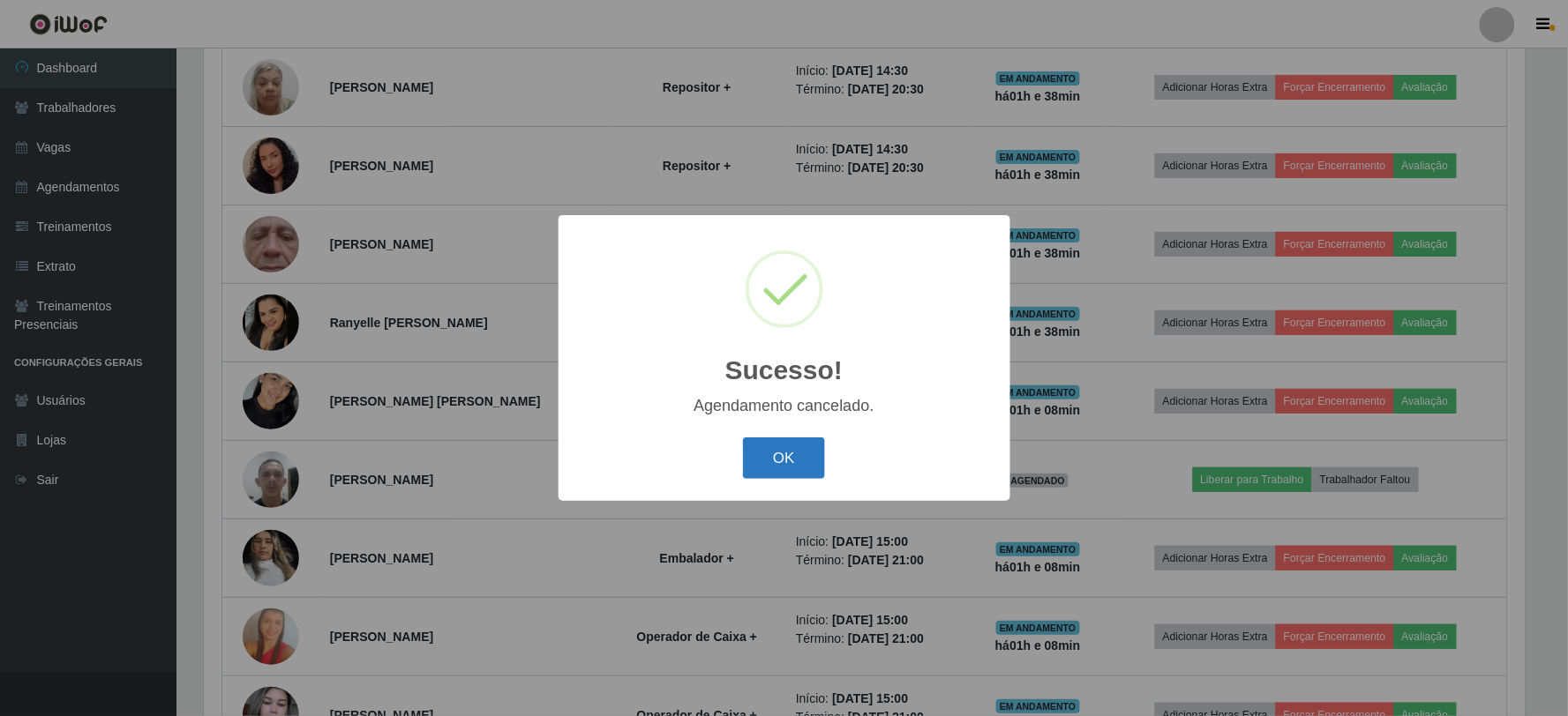
click at [777, 457] on button "OK" at bounding box center [784, 458] width 82 height 42
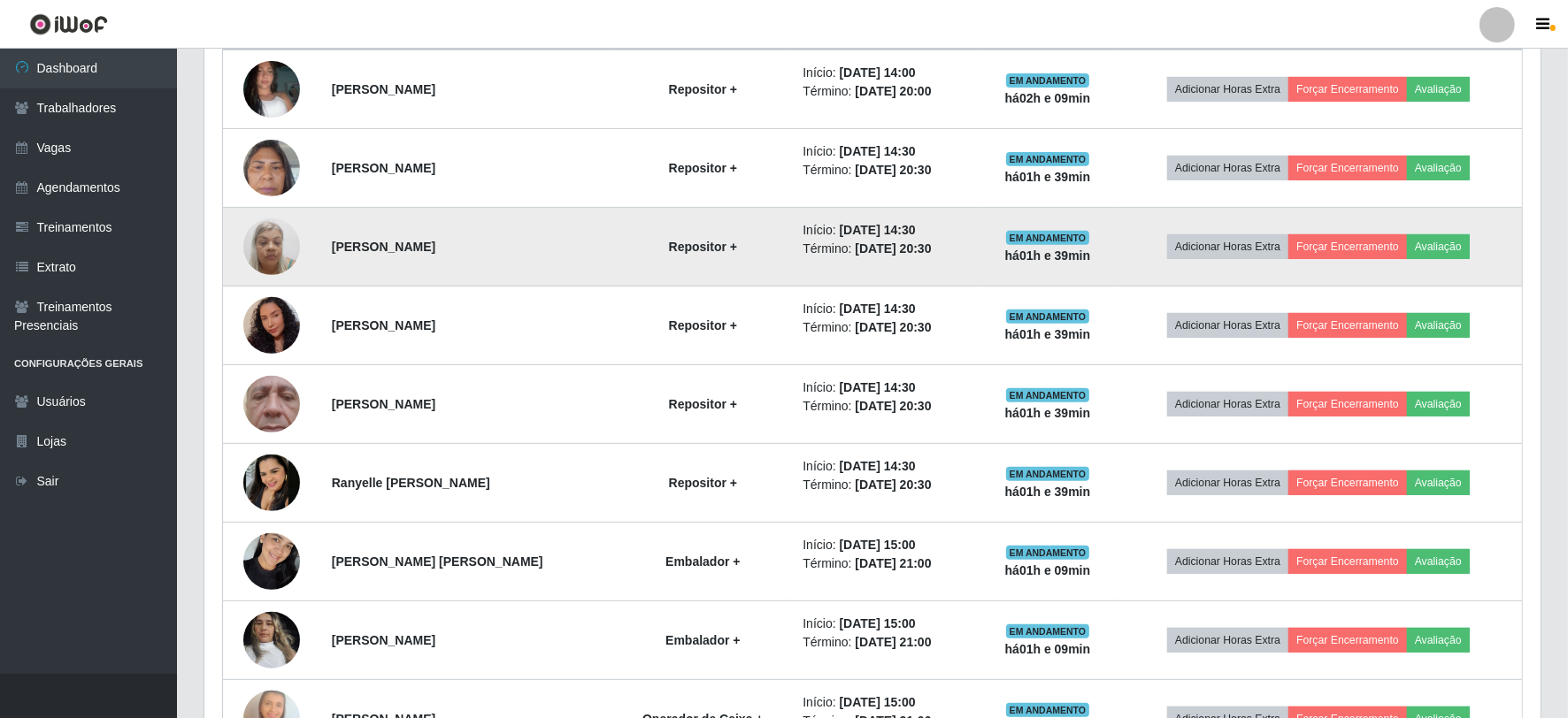
scroll to position [687, 0]
